Goal: Information Seeking & Learning: Check status

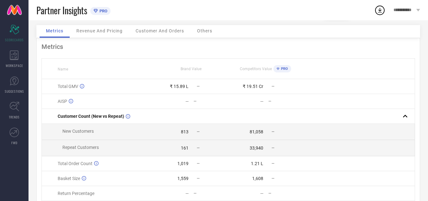
scroll to position [3, 0]
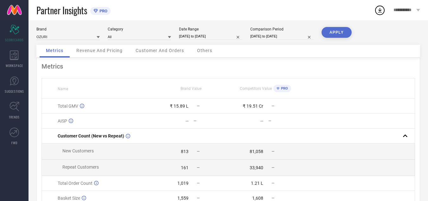
click at [95, 49] on span "Revenue And Pricing" at bounding box center [99, 50] width 46 height 5
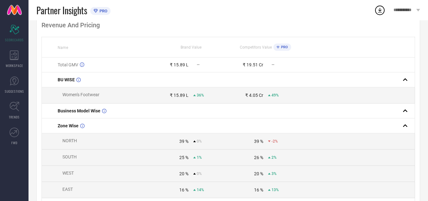
scroll to position [38, 0]
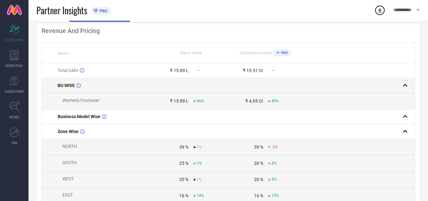
click at [406, 87] on rect at bounding box center [405, 85] width 9 height 9
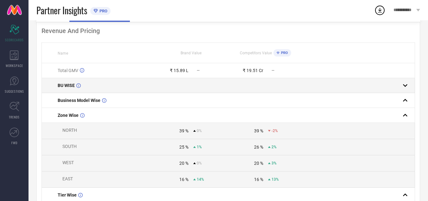
click at [407, 87] on rect at bounding box center [405, 85] width 9 height 9
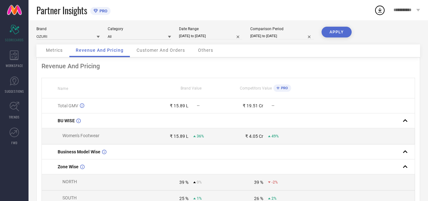
scroll to position [0, 0]
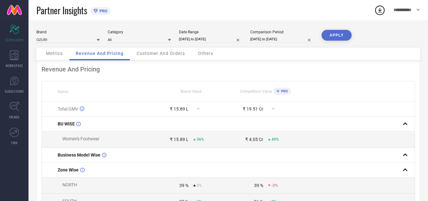
click at [149, 57] on div "Customer And Orders" at bounding box center [160, 54] width 61 height 13
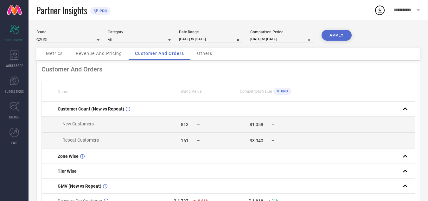
click at [201, 53] on span "Others" at bounding box center [204, 53] width 15 height 5
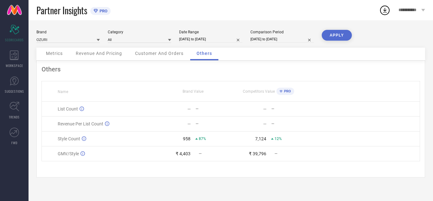
click at [222, 37] on input "[DATE] to [DATE]" at bounding box center [210, 39] width 63 height 7
select select "8"
select select "2025"
select select "9"
select select "2025"
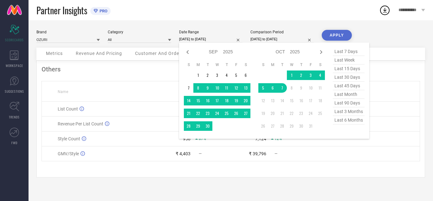
click at [346, 122] on span "last 6 months" at bounding box center [349, 120] width 32 height 9
type input "[DATE] to [DATE]"
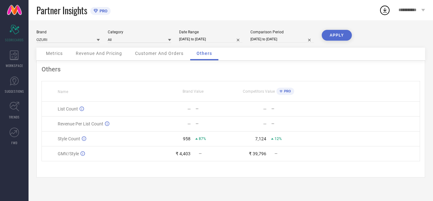
click at [336, 34] on button "APPLY" at bounding box center [337, 35] width 30 height 11
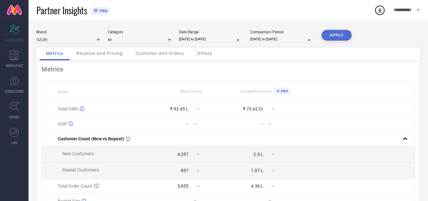
click at [93, 55] on span "Revenue And Pricing" at bounding box center [99, 53] width 46 height 5
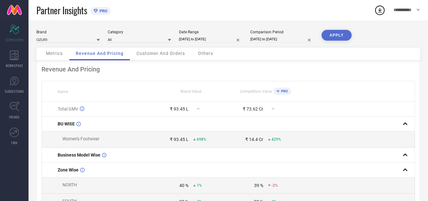
click at [160, 55] on span "Customer And Orders" at bounding box center [161, 53] width 48 height 5
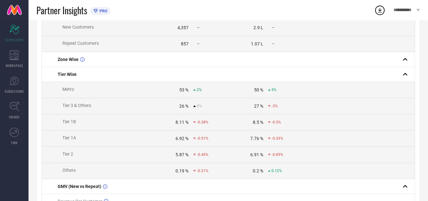
scroll to position [5, 0]
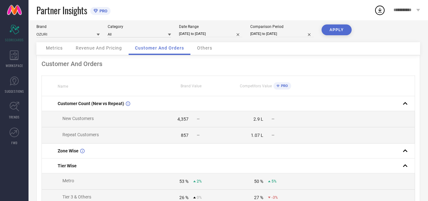
click at [202, 53] on div "Others" at bounding box center [205, 48] width 28 height 13
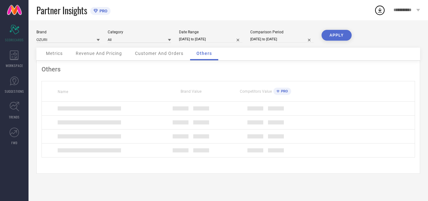
scroll to position [0, 0]
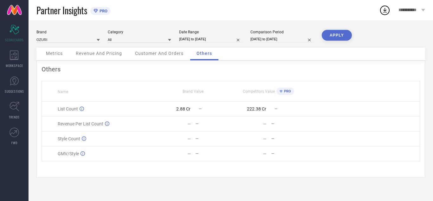
click at [281, 90] on icon at bounding box center [281, 91] width 3 height 3
click at [258, 109] on div "222.38 Cr" at bounding box center [256, 108] width 19 height 5
click at [324, 107] on td at bounding box center [362, 108] width 113 height 15
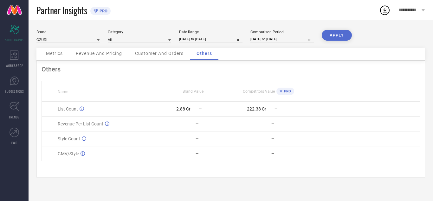
select select "3"
select select "2025"
select select "4"
select select "2025"
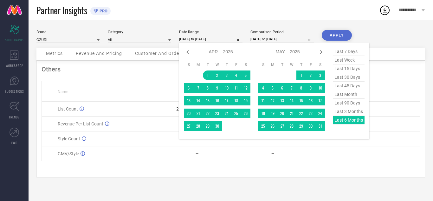
click at [200, 37] on input "[DATE] to [DATE]" at bounding box center [210, 39] width 63 height 7
click at [397, 100] on th at bounding box center [362, 91] width 113 height 20
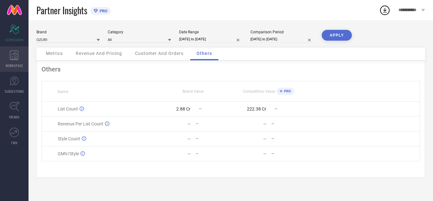
click at [17, 54] on icon at bounding box center [14, 55] width 9 height 10
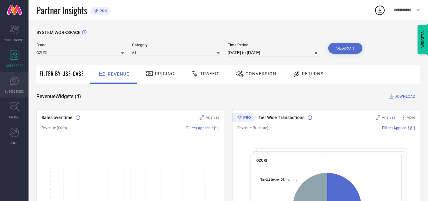
click at [15, 89] on span "SUGGESTIONS" at bounding box center [14, 91] width 19 height 5
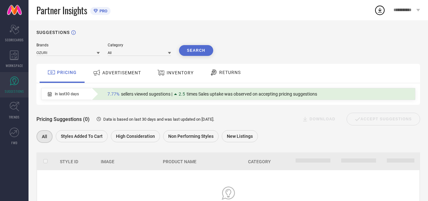
scroll to position [49, 0]
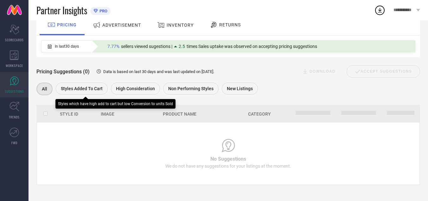
click at [75, 86] on span "Styles Added To Cart" at bounding box center [82, 88] width 42 height 5
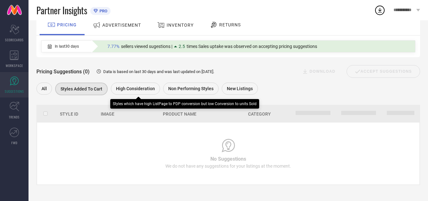
click at [138, 88] on span "High Consideration" at bounding box center [135, 88] width 39 height 5
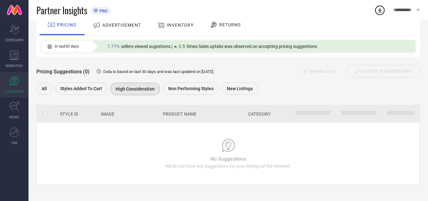
click at [131, 26] on span "ADVERTISEMENT" at bounding box center [121, 25] width 39 height 5
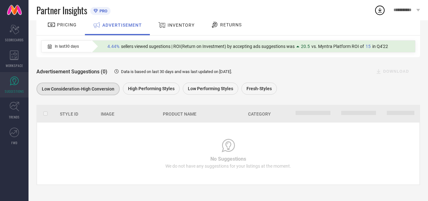
click at [180, 28] on div "INVENTORY" at bounding box center [177, 24] width 40 height 11
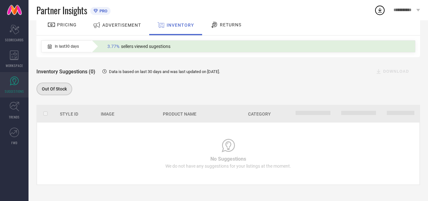
click at [136, 24] on span "ADVERTISEMENT" at bounding box center [121, 25] width 39 height 5
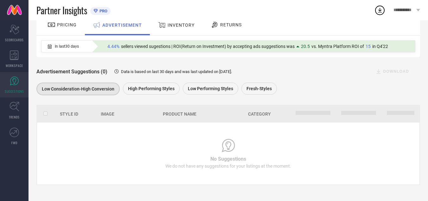
click at [231, 23] on span "RETURNS" at bounding box center [231, 24] width 22 height 5
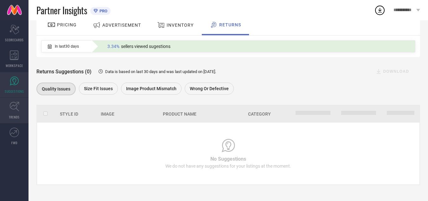
click at [13, 117] on span "TRENDS" at bounding box center [14, 116] width 11 height 5
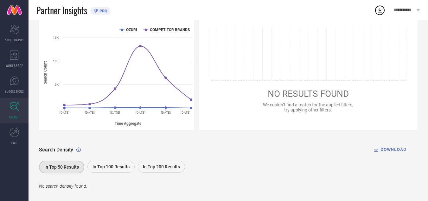
scroll to position [95, 0]
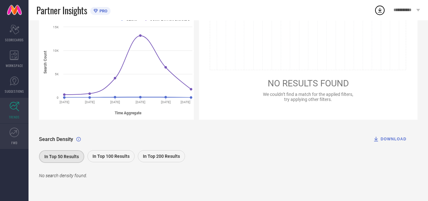
click at [8, 133] on link "FWD" at bounding box center [14, 135] width 29 height 25
